Goal: Find specific page/section: Find specific page/section

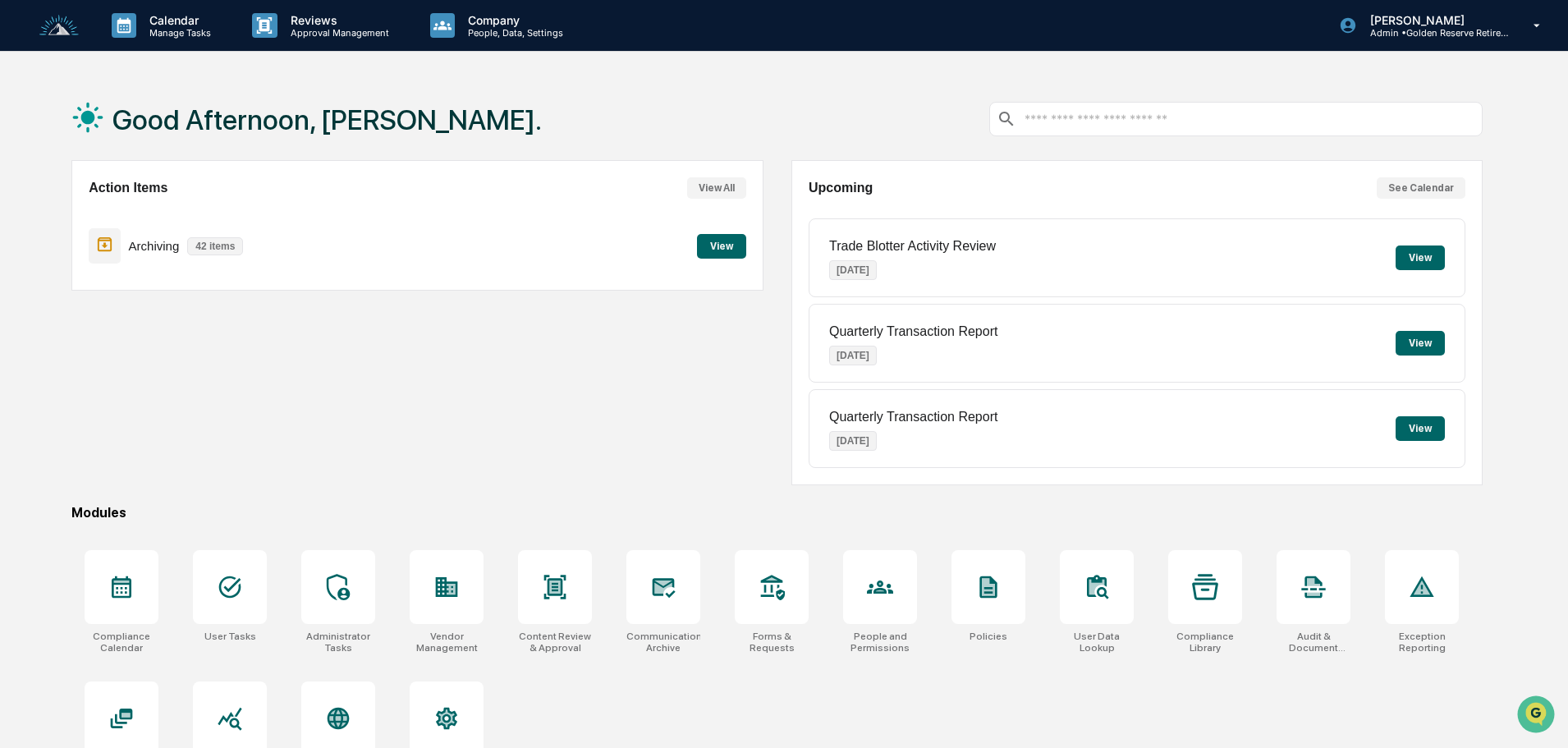
click at [722, 248] on button "View" at bounding box center [721, 247] width 49 height 25
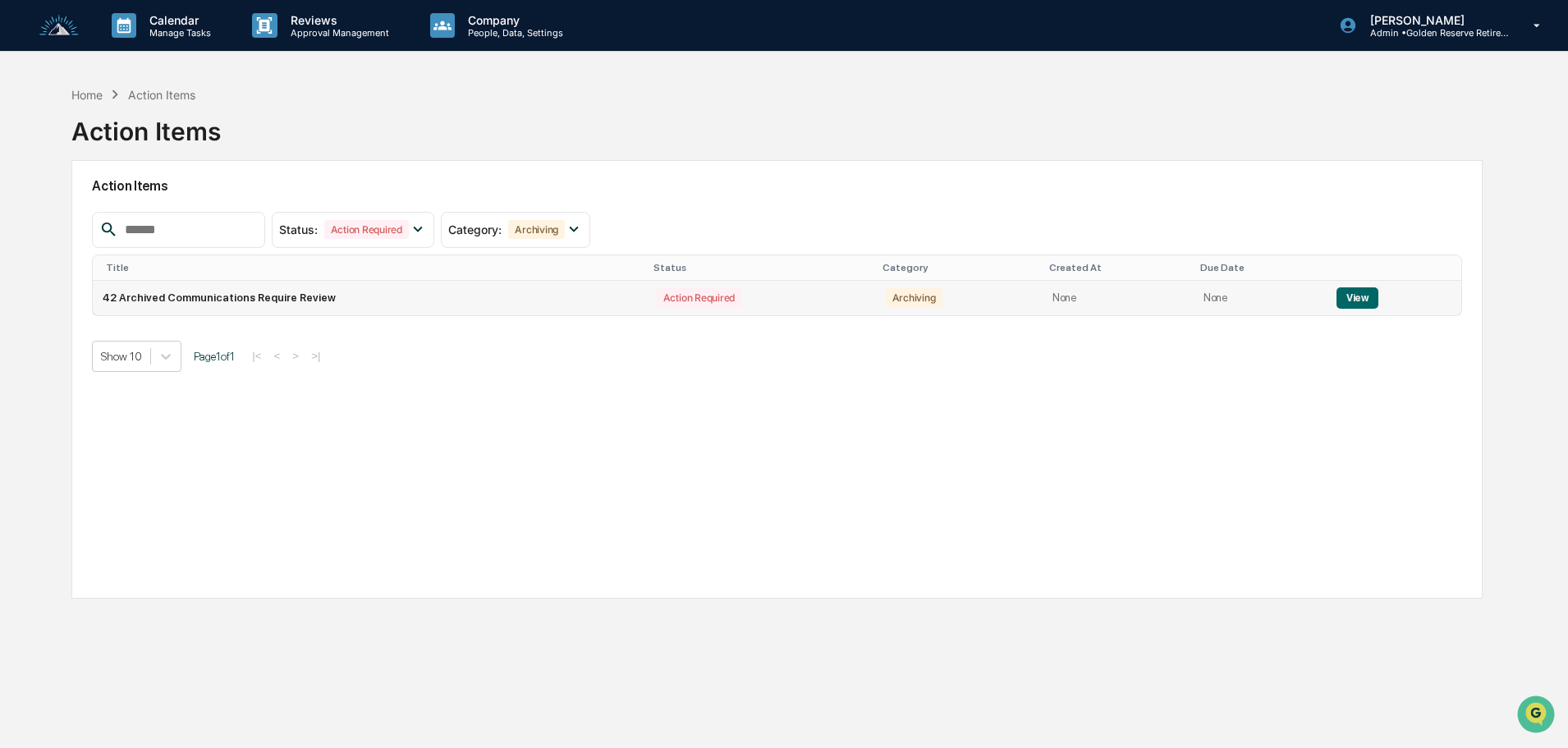
click at [1345, 295] on button "View" at bounding box center [1357, 298] width 42 height 21
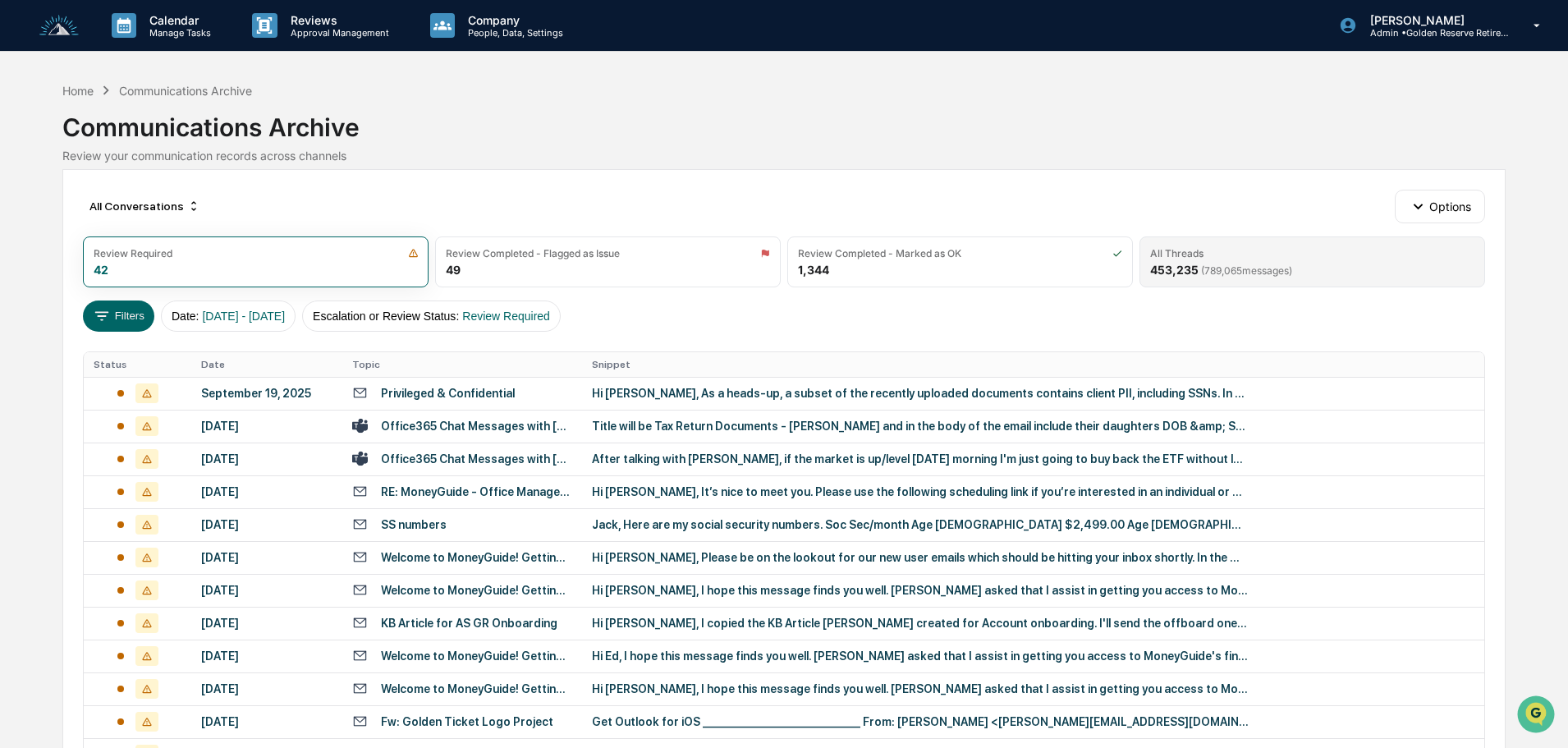
click at [1334, 266] on div "All Threads 453,235 ( 789,065 messages)" at bounding box center [1312, 261] width 345 height 51
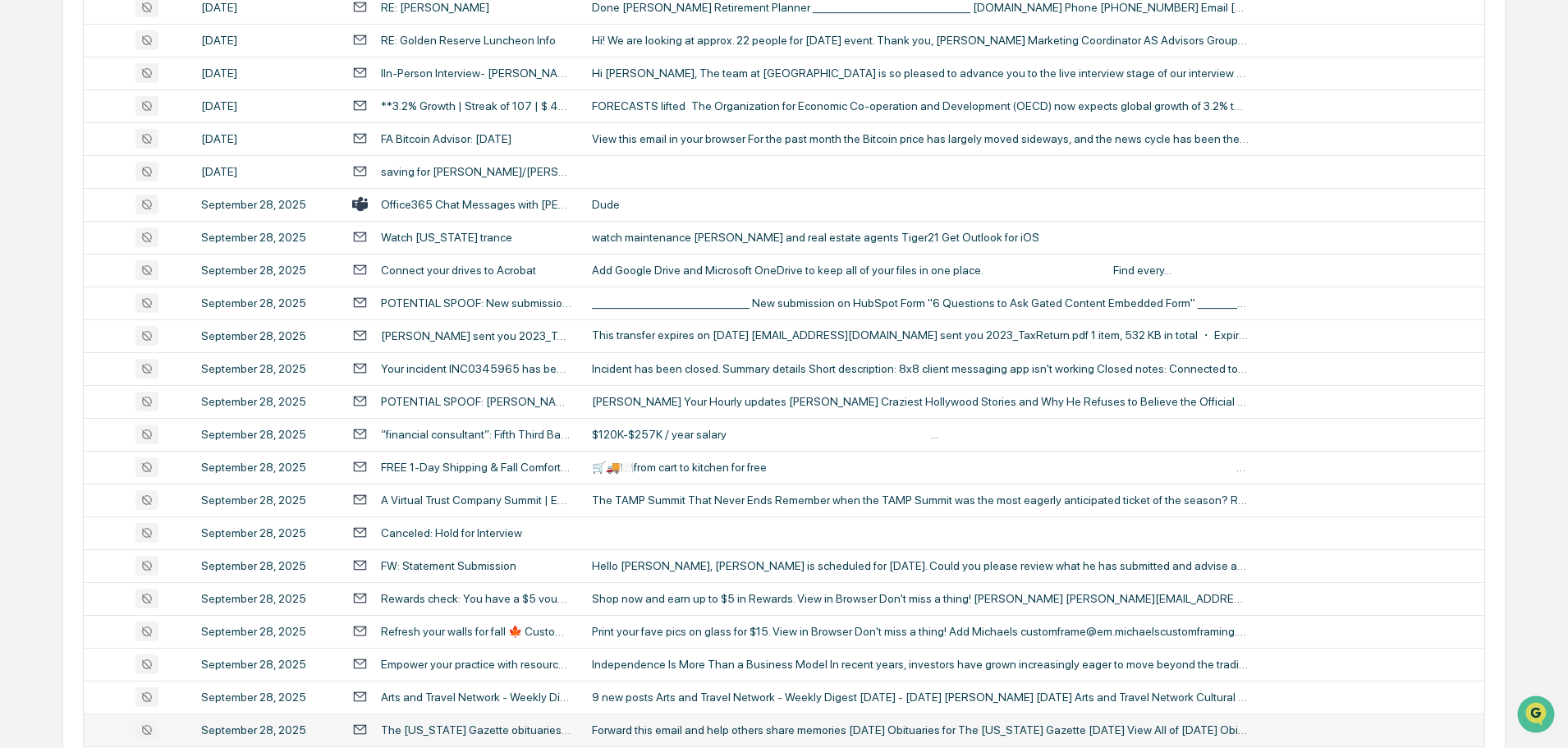
scroll to position [544, 0]
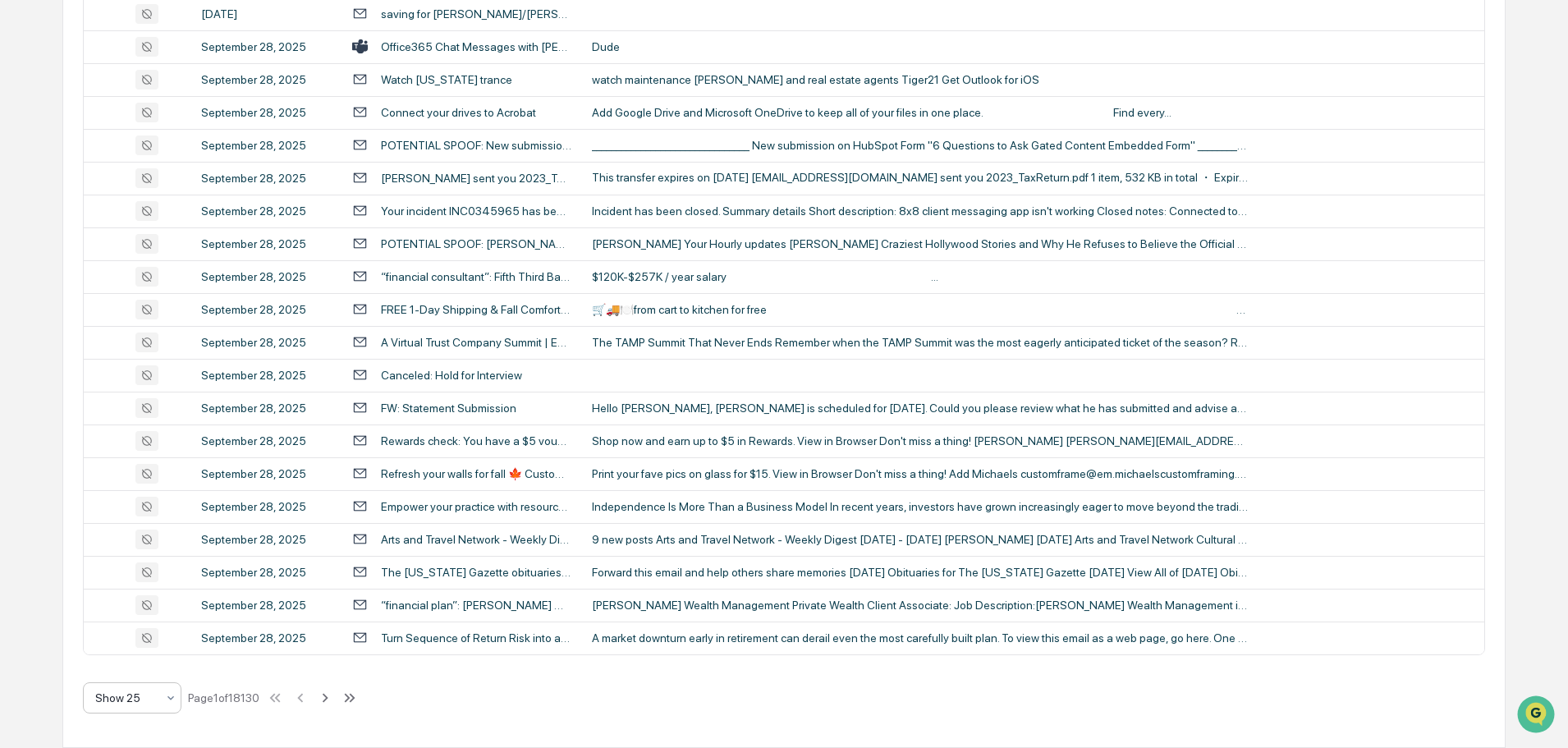
click at [145, 696] on div at bounding box center [125, 698] width 61 height 16
click at [142, 659] on div "Show 100" at bounding box center [132, 655] width 97 height 33
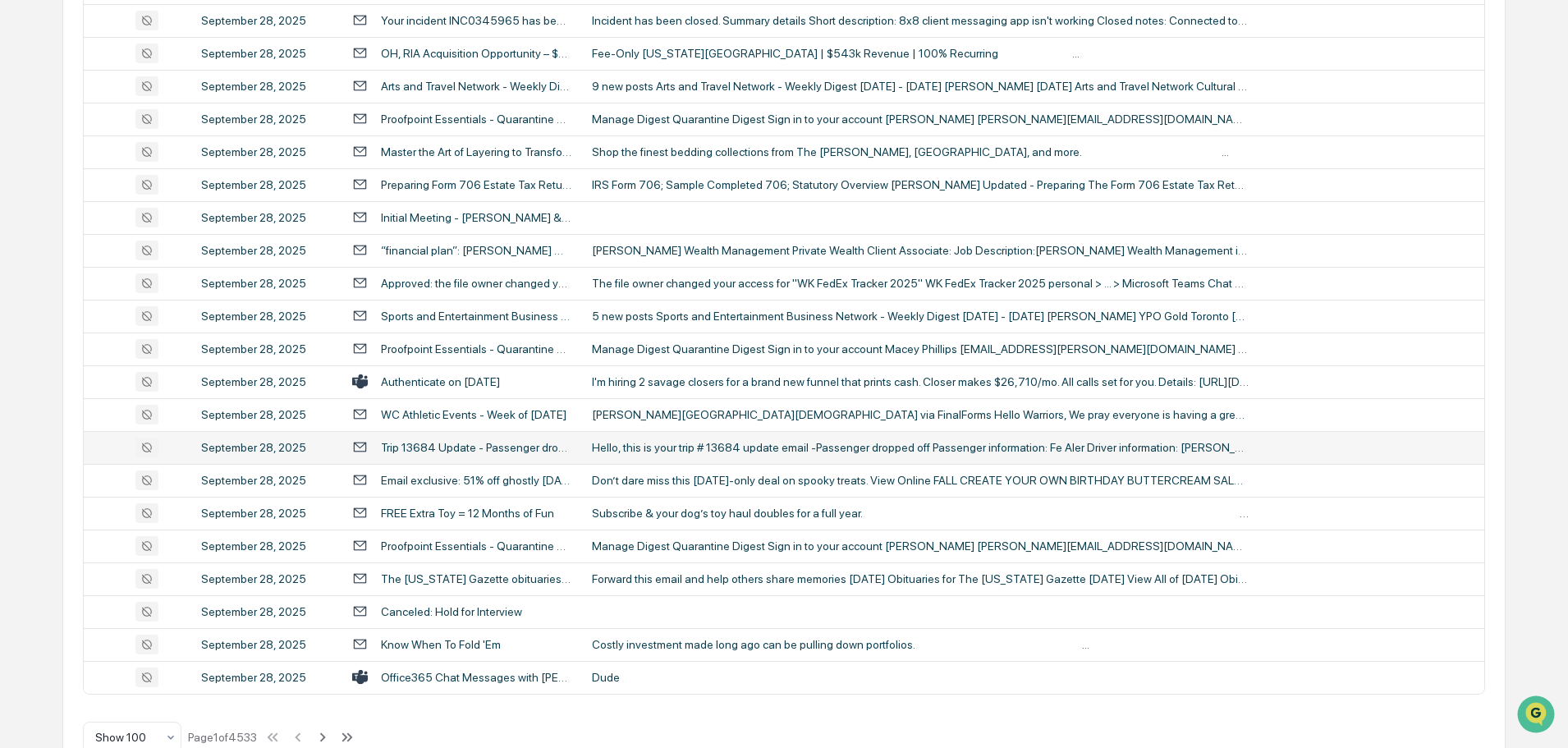
scroll to position [3007, 0]
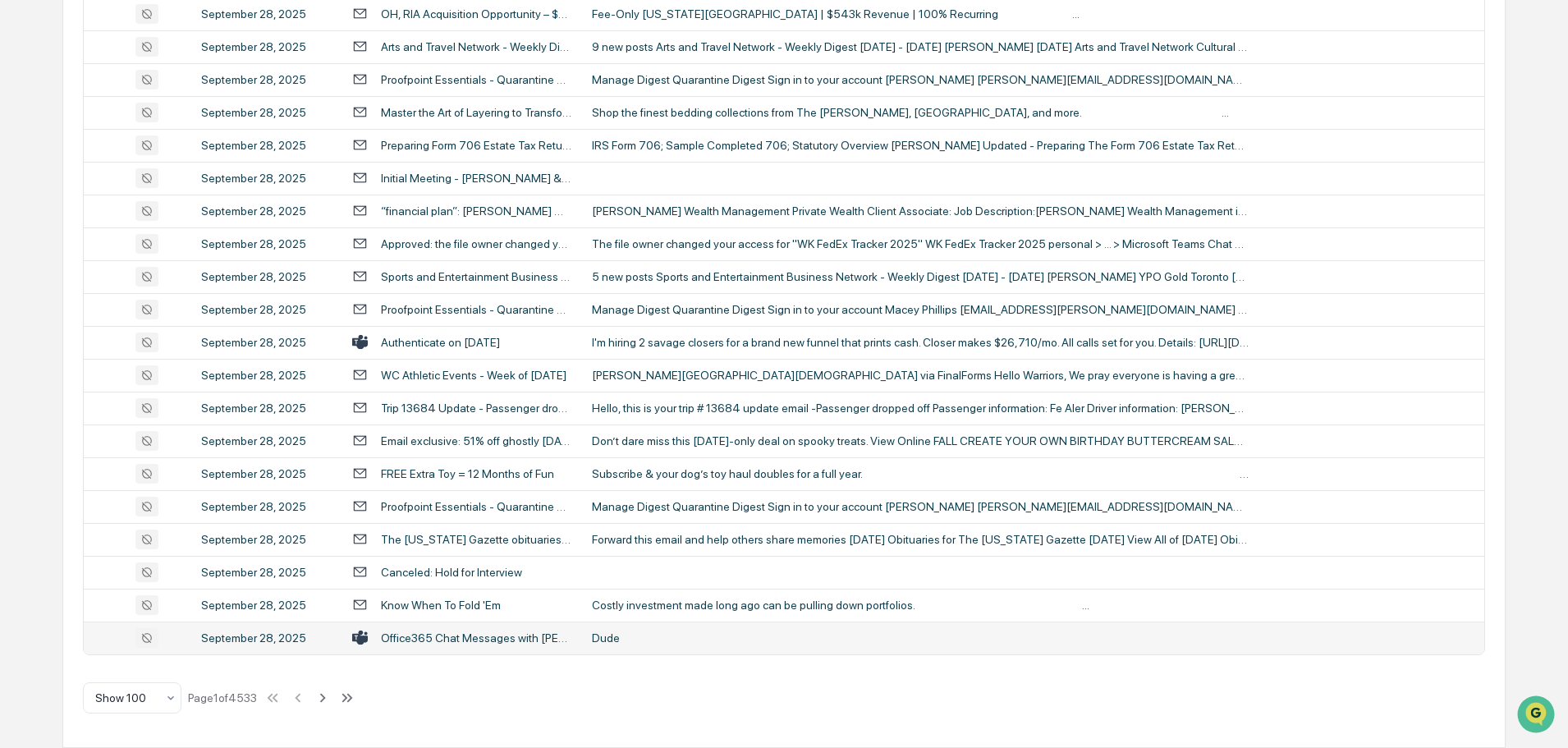
click at [667, 639] on div "Dude" at bounding box center [920, 638] width 657 height 13
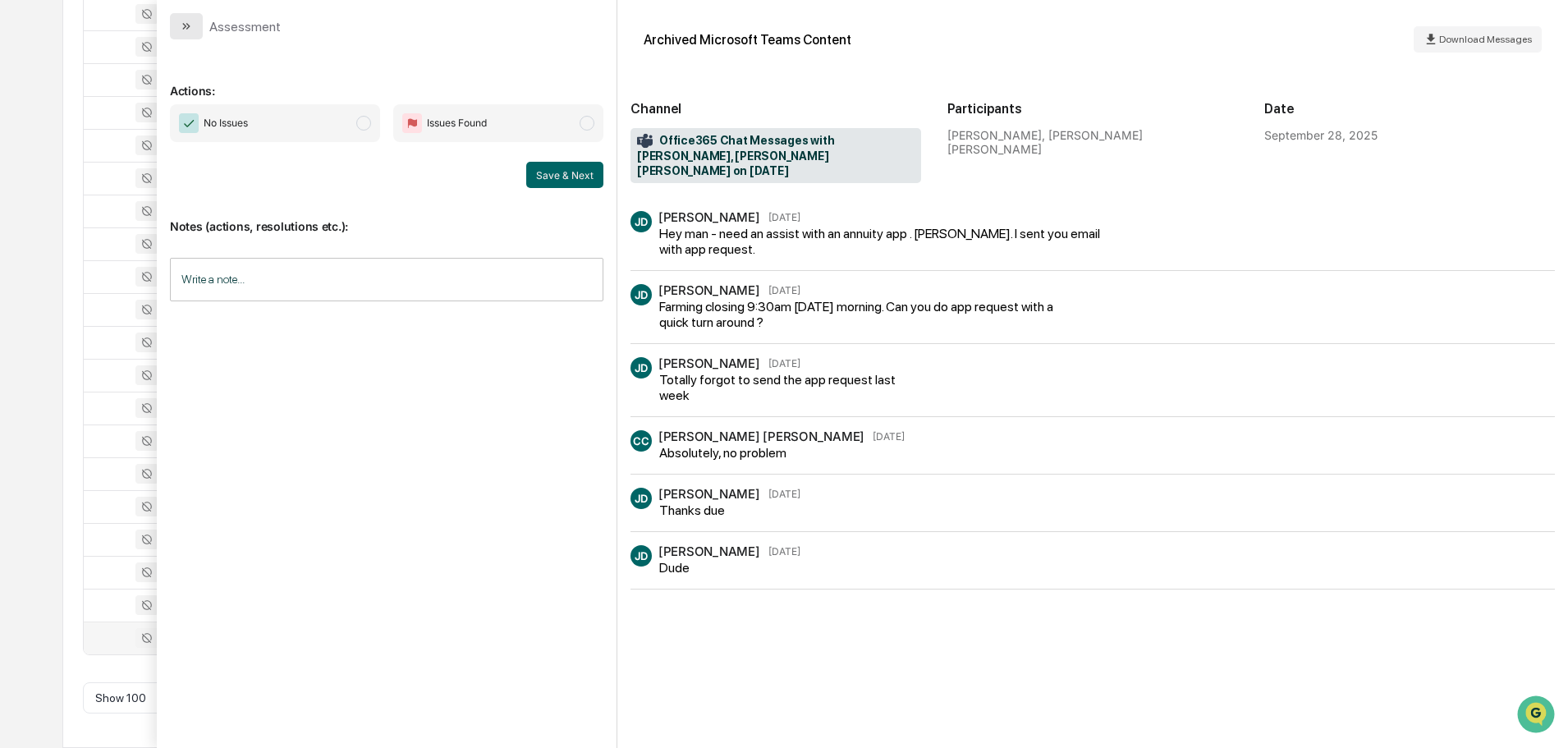
click at [194, 35] on button "modal" at bounding box center [186, 26] width 33 height 26
